Goal: Task Accomplishment & Management: Use online tool/utility

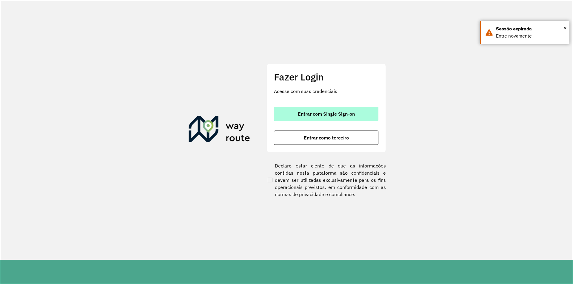
click at [327, 112] on span "Entrar com Single Sign-on" at bounding box center [326, 114] width 57 height 5
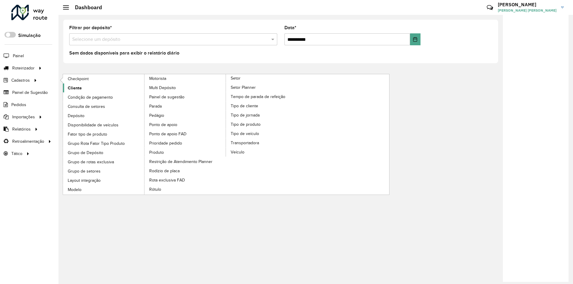
click at [76, 88] on span "Cliente" at bounding box center [75, 88] width 14 height 6
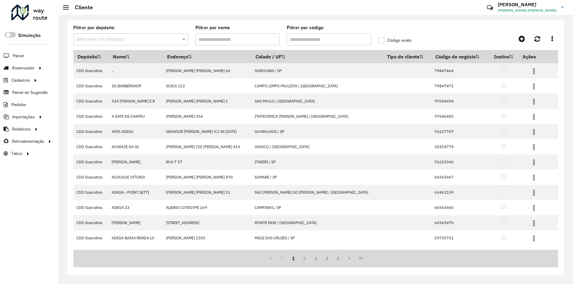
click at [134, 40] on input "text" at bounding box center [124, 39] width 97 height 7
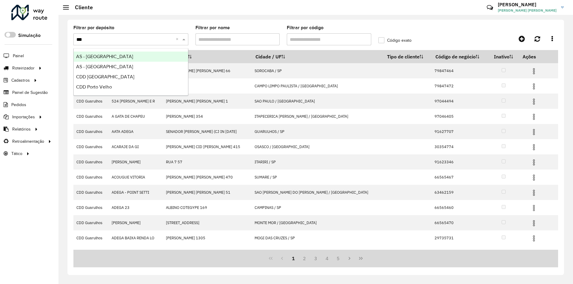
type input "****"
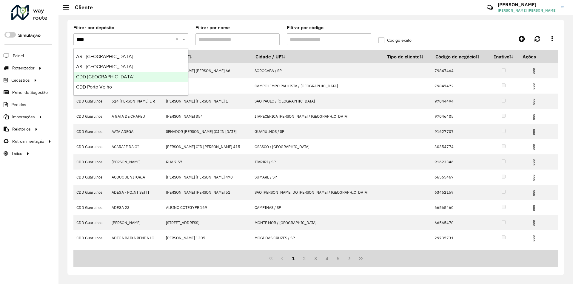
click at [93, 79] on div "CDD Porto Alegre" at bounding box center [131, 77] width 114 height 10
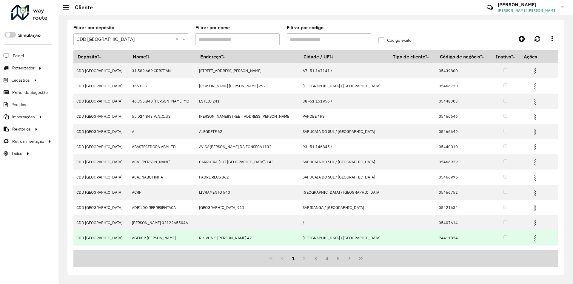
click at [389, 234] on td at bounding box center [412, 238] width 47 height 15
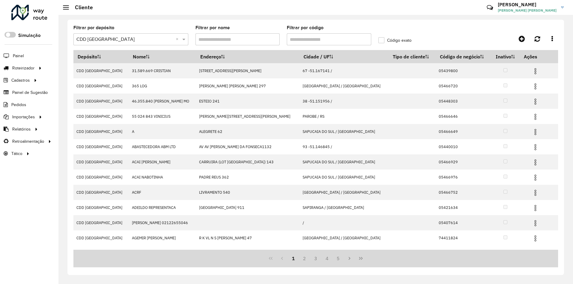
click at [301, 40] on input "Filtrar por código" at bounding box center [329, 39] width 84 height 12
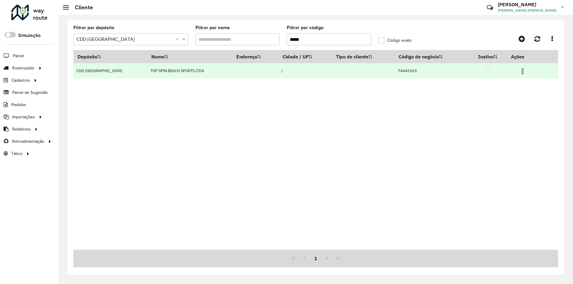
type input "*****"
click at [522, 68] on img at bounding box center [522, 71] width 7 height 7
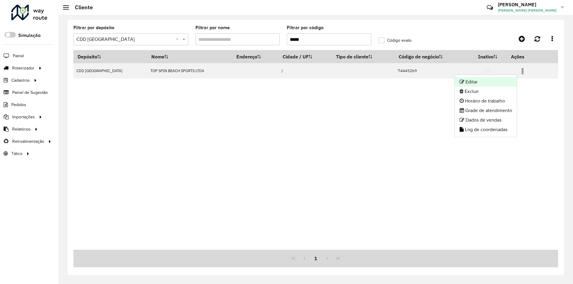
click at [481, 83] on li "Editar" at bounding box center [486, 82] width 62 height 10
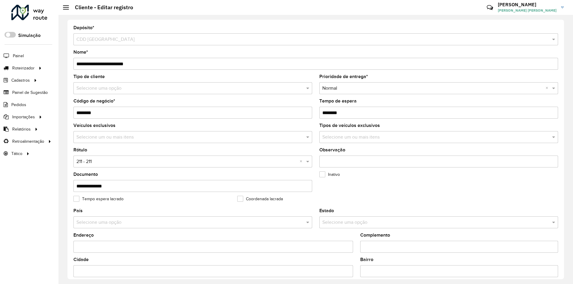
click at [109, 89] on input "text" at bounding box center [186, 88] width 221 height 7
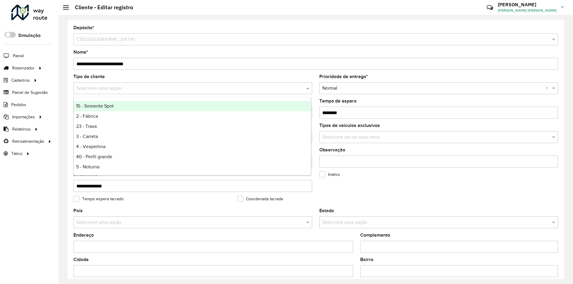
scroll to position [30, 0]
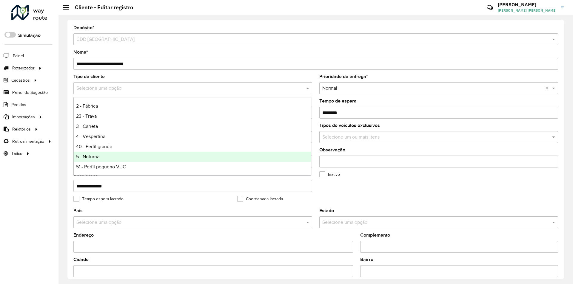
click at [96, 157] on span "5 - Noturna" at bounding box center [87, 156] width 23 height 5
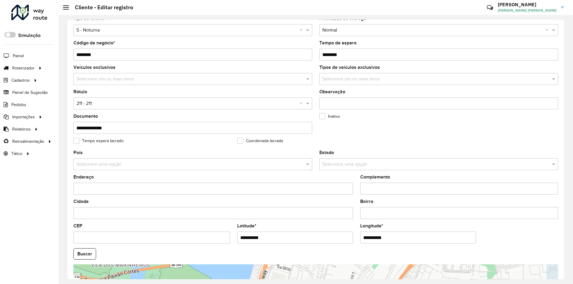
scroll to position [60, 0]
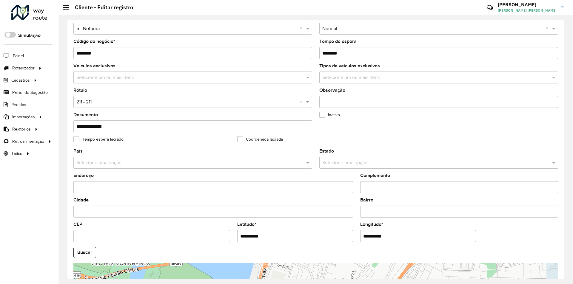
click at [298, 102] on div at bounding box center [192, 102] width 239 height 7
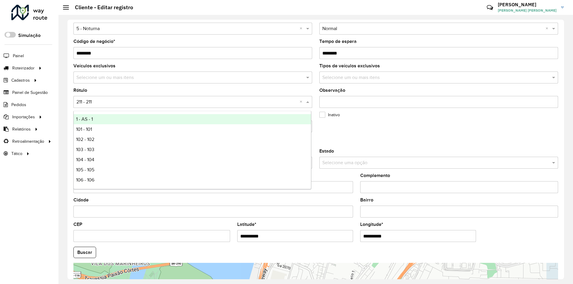
type input "*"
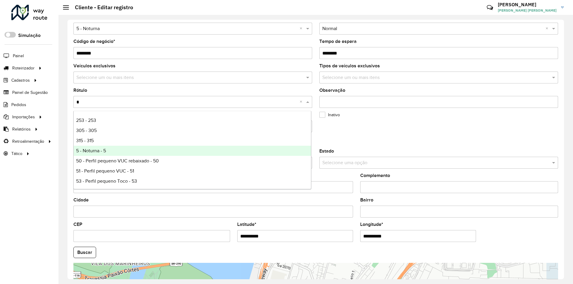
drag, startPoint x: 99, startPoint y: 150, endPoint x: 114, endPoint y: 150, distance: 15.2
click at [99, 150] on span "5 - Noturna - 5" at bounding box center [91, 150] width 30 height 5
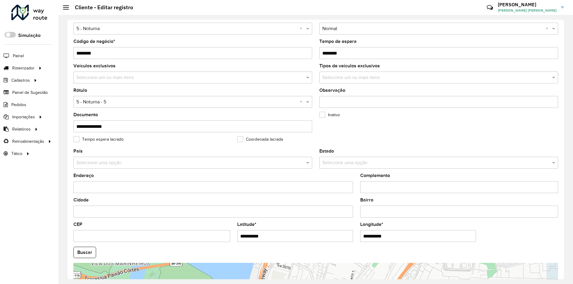
click at [404, 127] on formly-field "Inativo" at bounding box center [398, 125] width 164 height 24
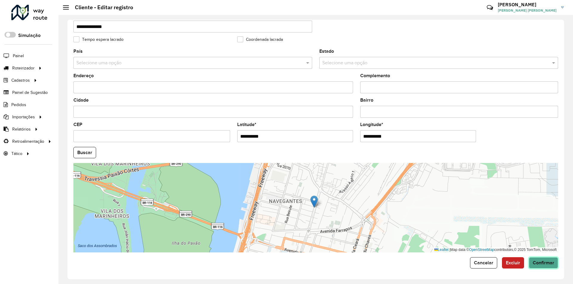
drag, startPoint x: 547, startPoint y: 264, endPoint x: 539, endPoint y: 256, distance: 10.8
click at [547, 263] on span "Confirmar" at bounding box center [543, 263] width 21 height 5
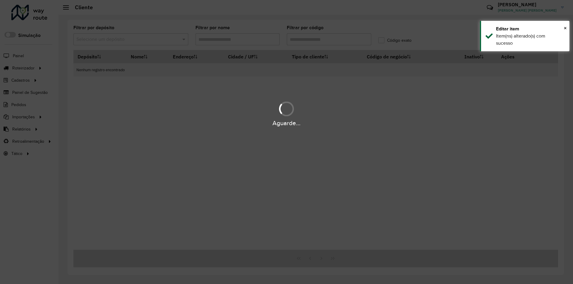
type input "*****"
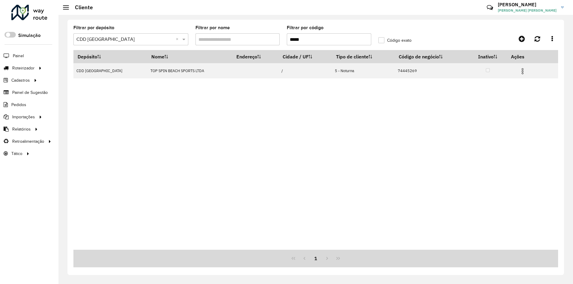
click at [42, 8] on div at bounding box center [29, 13] width 36 height 16
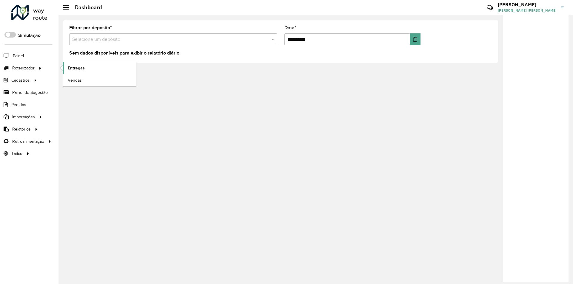
click at [71, 67] on span "Entregas" at bounding box center [76, 68] width 17 height 6
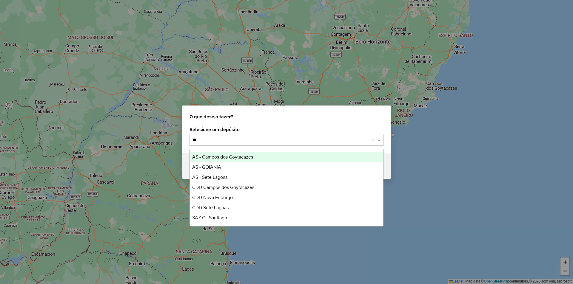
type input "***"
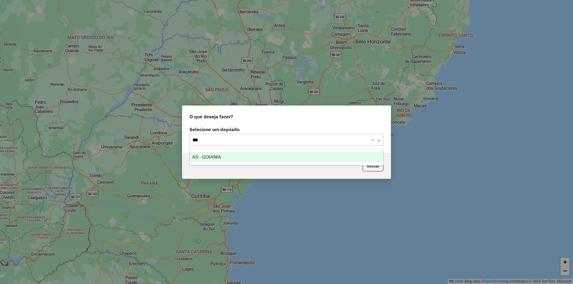
click at [210, 158] on span "AS - GOIANIA" at bounding box center [206, 157] width 29 height 5
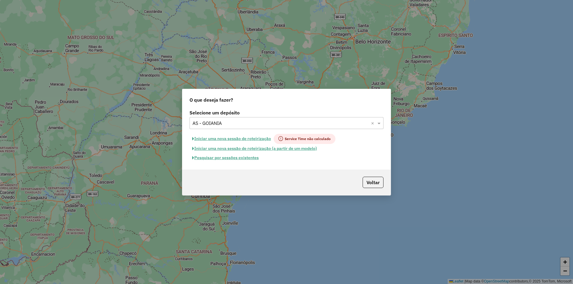
click at [230, 160] on button "Pesquisar por sessões existentes" at bounding box center [226, 157] width 72 height 9
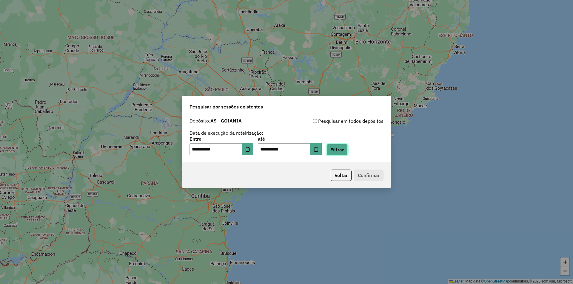
click at [344, 149] on button "Filtrar" at bounding box center [337, 149] width 21 height 11
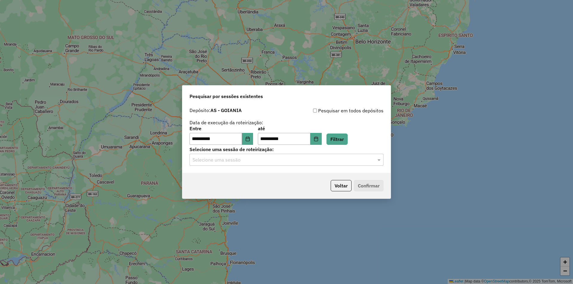
drag, startPoint x: 379, startPoint y: 159, endPoint x: 372, endPoint y: 157, distance: 7.8
click at [379, 159] on span at bounding box center [379, 159] width 7 height 7
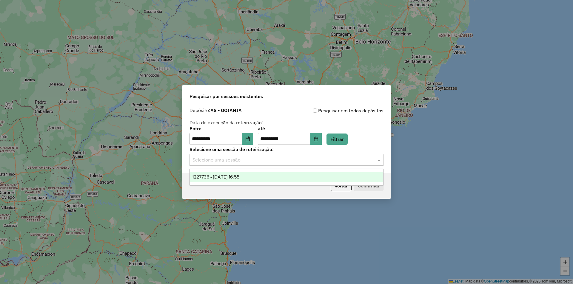
click at [250, 175] on div "1227736 - 11/08/2025 16:55" at bounding box center [286, 177] width 193 height 10
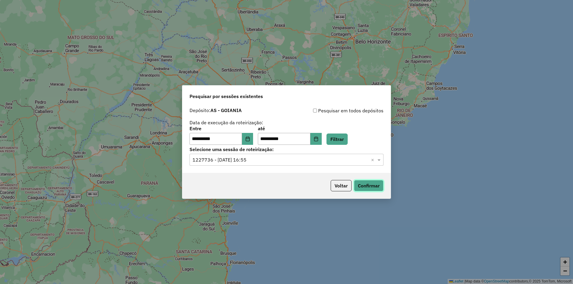
click at [365, 185] on button "Confirmar" at bounding box center [369, 185] width 30 height 11
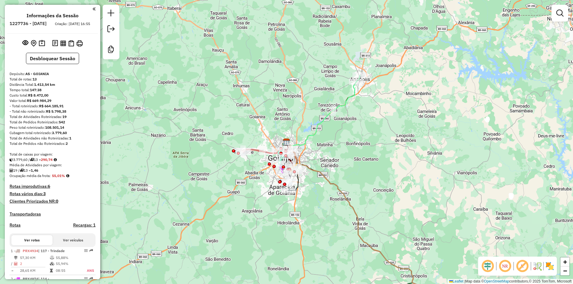
click at [353, 95] on icon at bounding box center [321, 113] width 71 height 65
select select "**********"
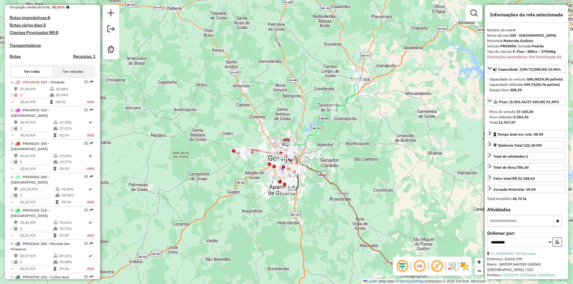
scroll to position [338, 0]
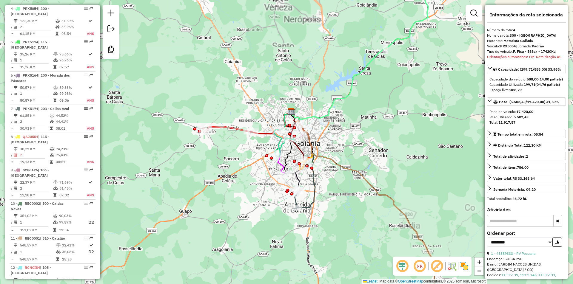
click at [233, 128] on icon at bounding box center [248, 122] width 85 height 23
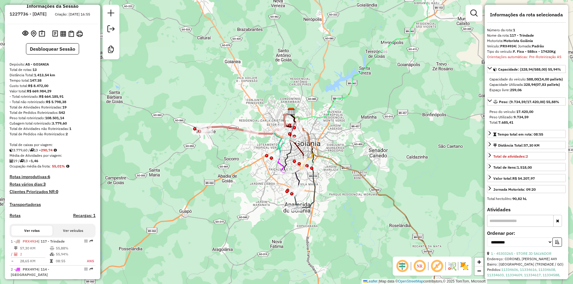
scroll to position [9, 0]
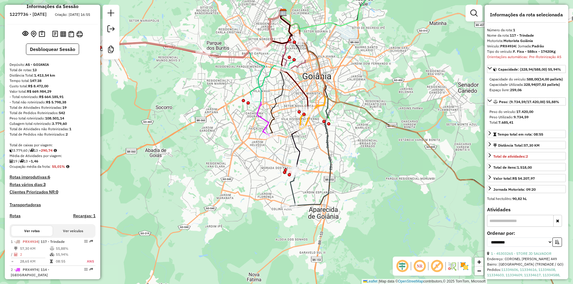
click at [295, 149] on icon at bounding box center [294, 90] width 27 height 159
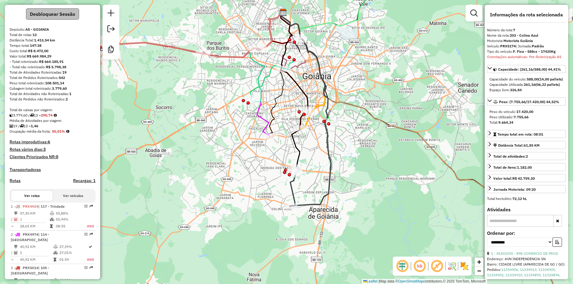
scroll to position [0, 0]
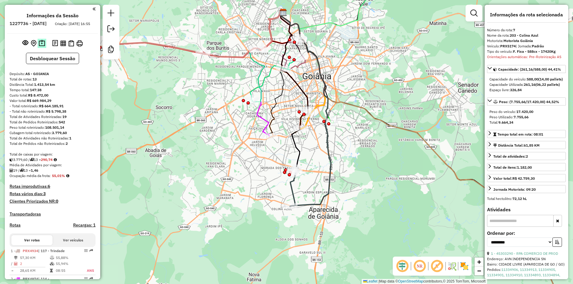
click at [42, 47] on img at bounding box center [42, 43] width 6 height 7
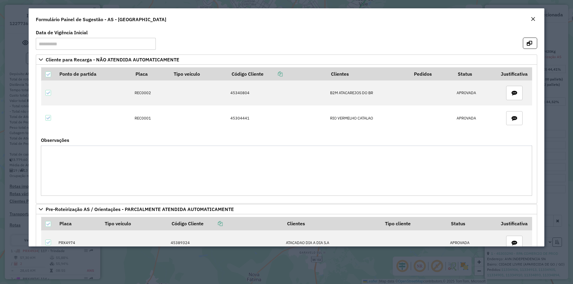
click at [535, 19] on em "Close" at bounding box center [533, 19] width 5 height 5
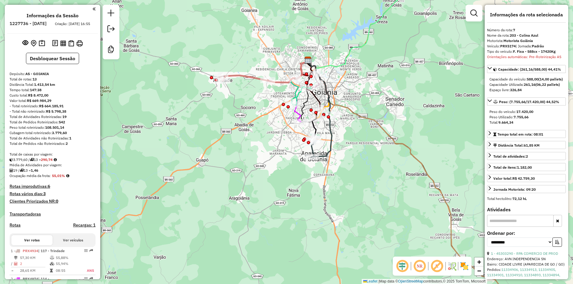
drag, startPoint x: 342, startPoint y: 43, endPoint x: 340, endPoint y: 74, distance: 30.5
click at [340, 73] on div "Janela de atendimento Grade de atendimento Capacidade Transportadoras Veículos …" at bounding box center [286, 142] width 573 height 284
